Goal: Find contact information: Find contact information

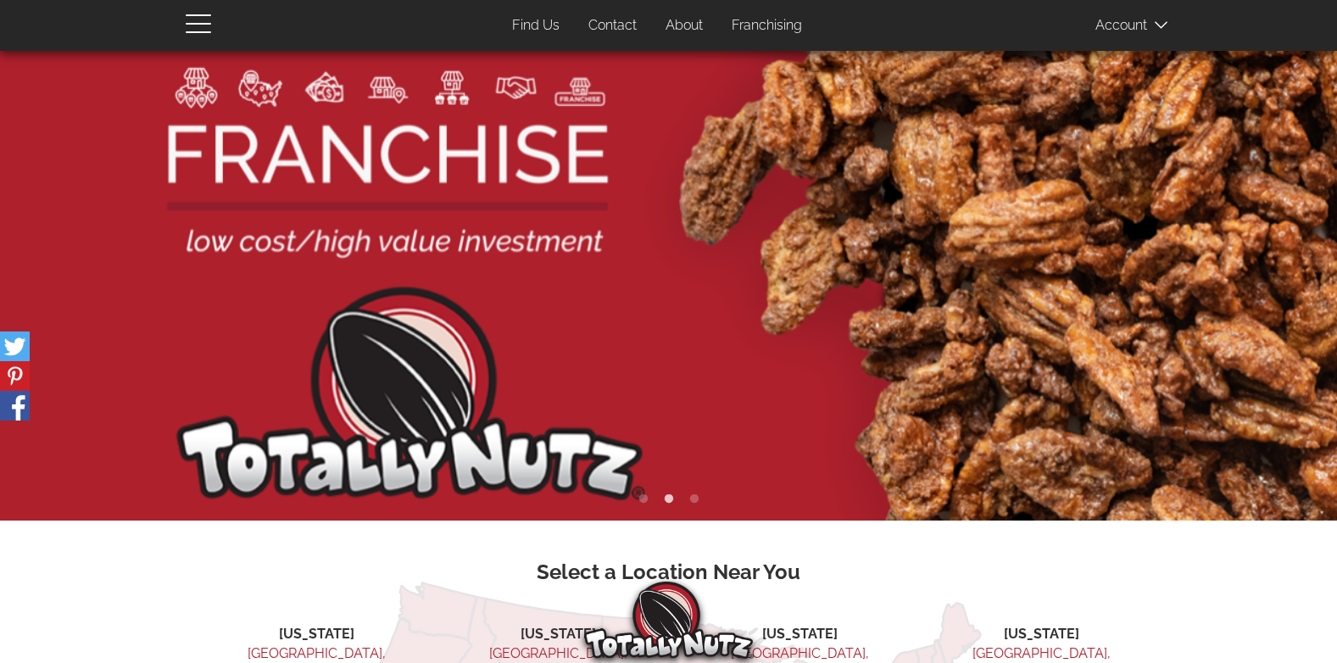
click at [611, 30] on link "Contact" at bounding box center [613, 25] width 74 height 33
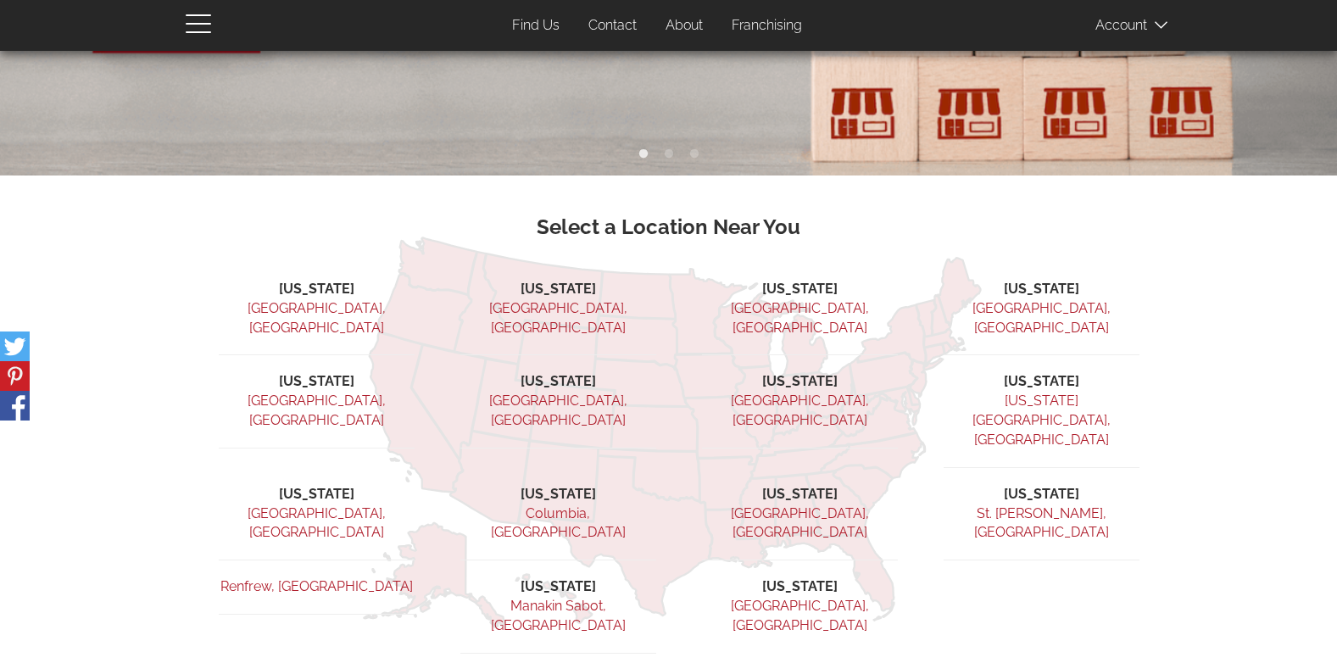
scroll to position [337, 0]
